Goal: Check status: Check status

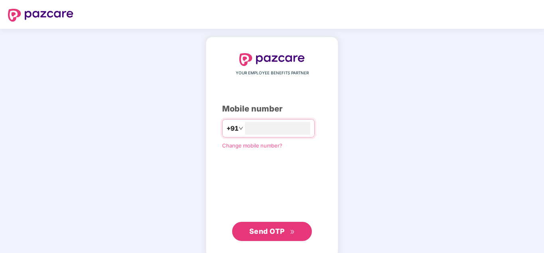
type input "**********"
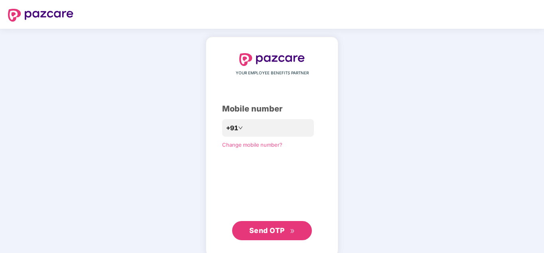
click at [291, 224] on button "Send OTP" at bounding box center [272, 230] width 80 height 19
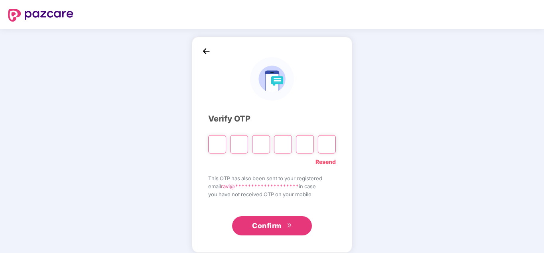
type input "*"
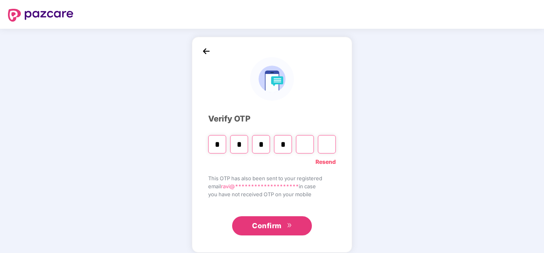
type input "*"
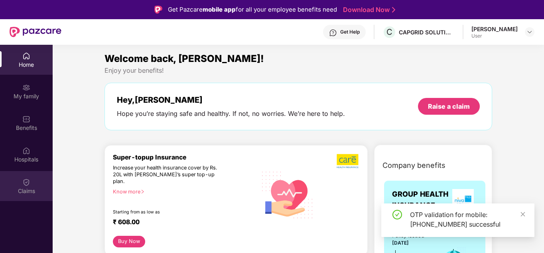
click at [28, 182] on img at bounding box center [26, 182] width 8 height 8
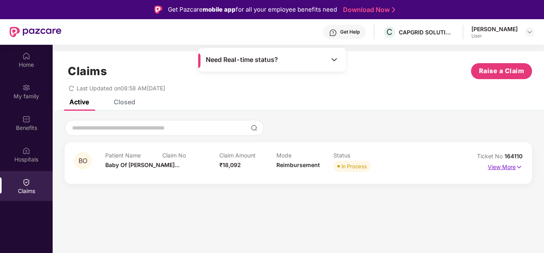
click at [499, 165] on p "View More" at bounding box center [505, 165] width 35 height 11
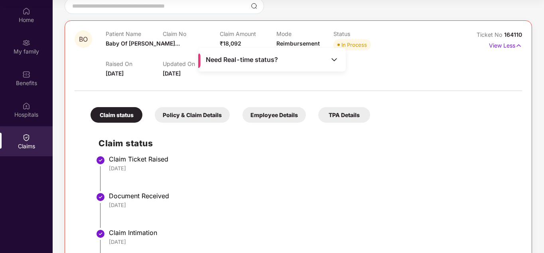
scroll to position [69, 0]
